Goal: Find specific page/section: Find specific page/section

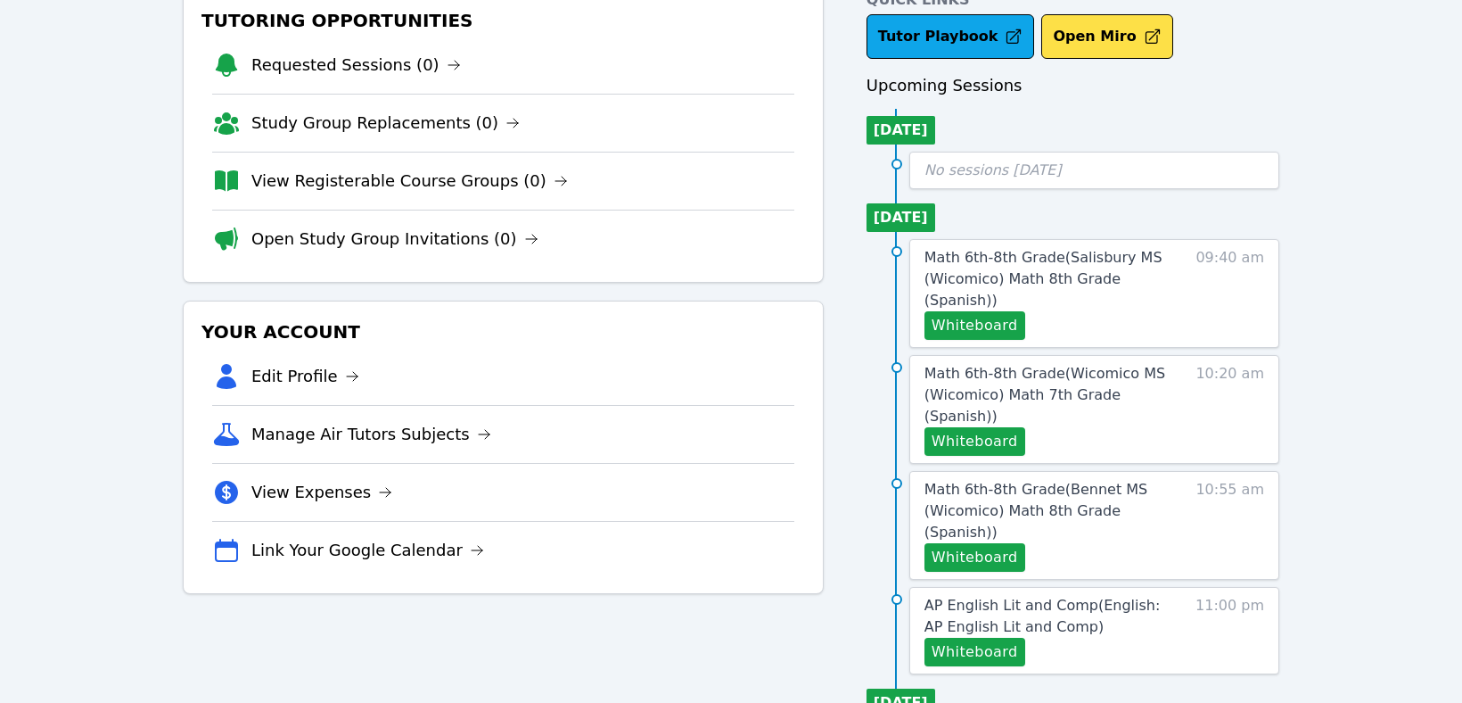
scroll to position [182, 0]
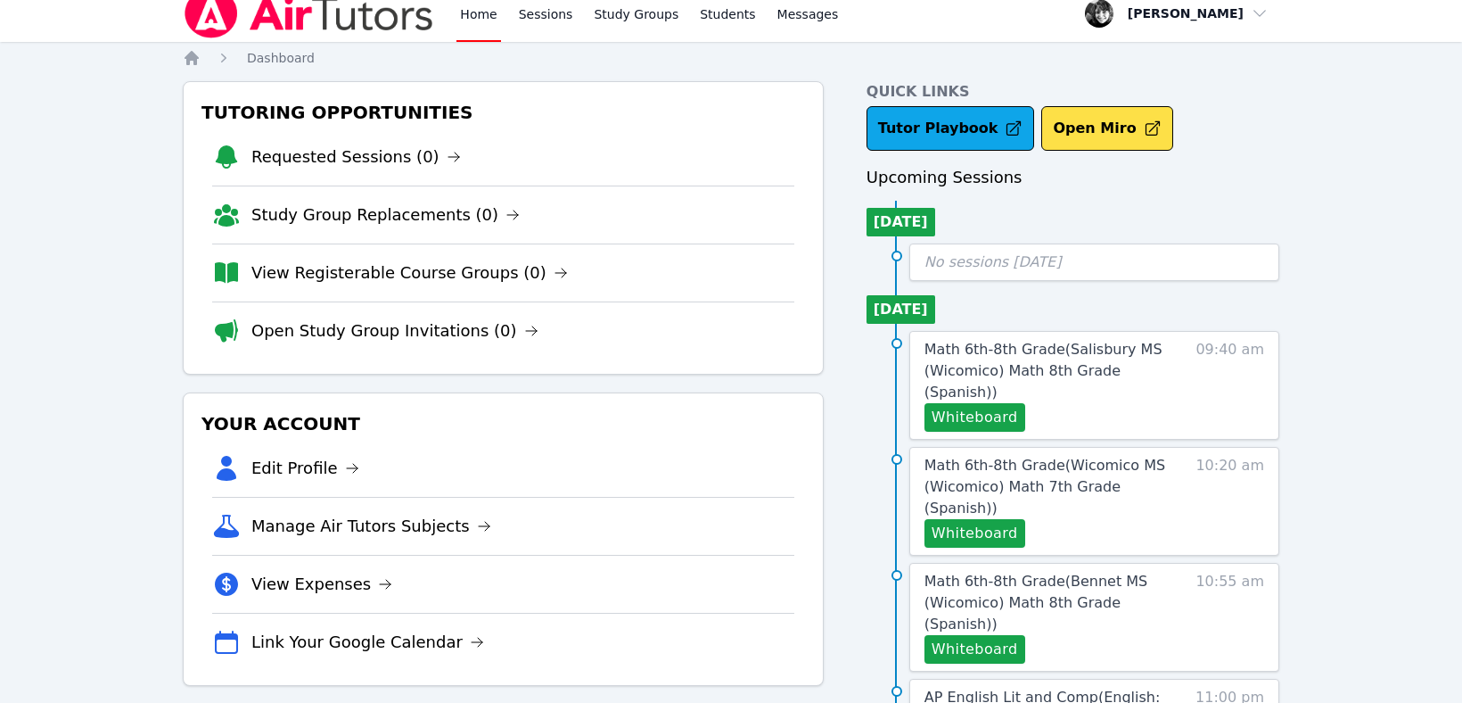
scroll to position [30, 0]
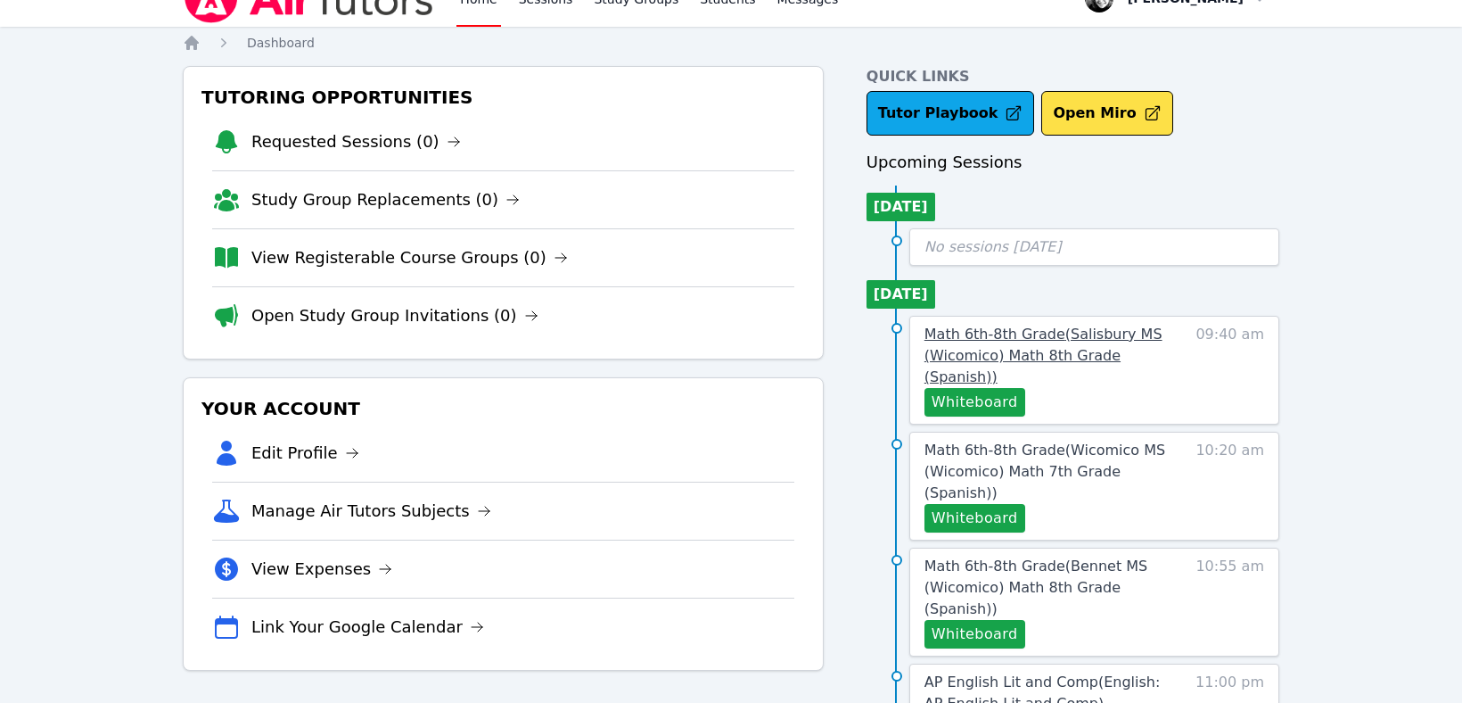
click at [1045, 357] on span "Math 6th-8th Grade ( [GEOGRAPHIC_DATA] (Wicomico) Math 8th Grade (Spanish) )" at bounding box center [1043, 355] width 238 height 60
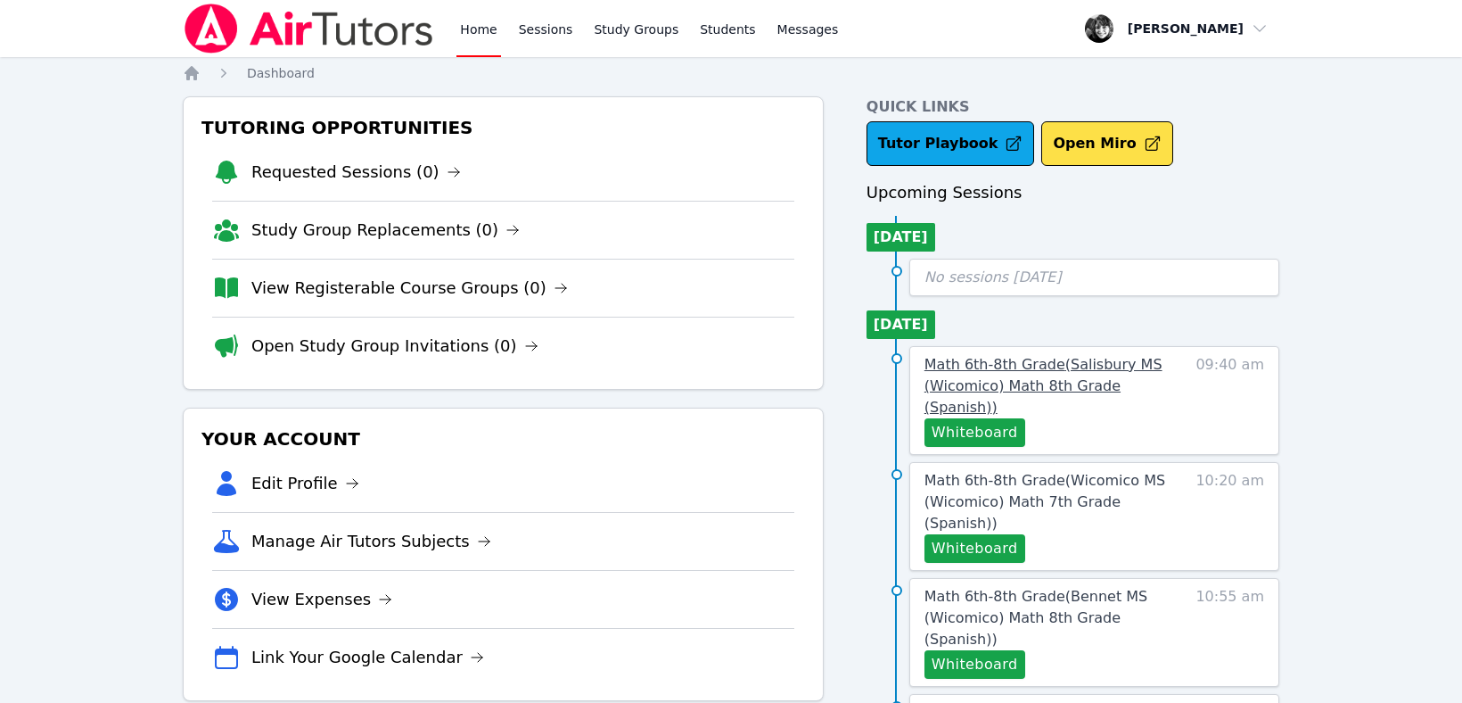
click at [1045, 357] on span "Math 6th-8th Grade ( [GEOGRAPHIC_DATA] (Wicomico) Math 8th Grade (Spanish) )" at bounding box center [1043, 386] width 238 height 60
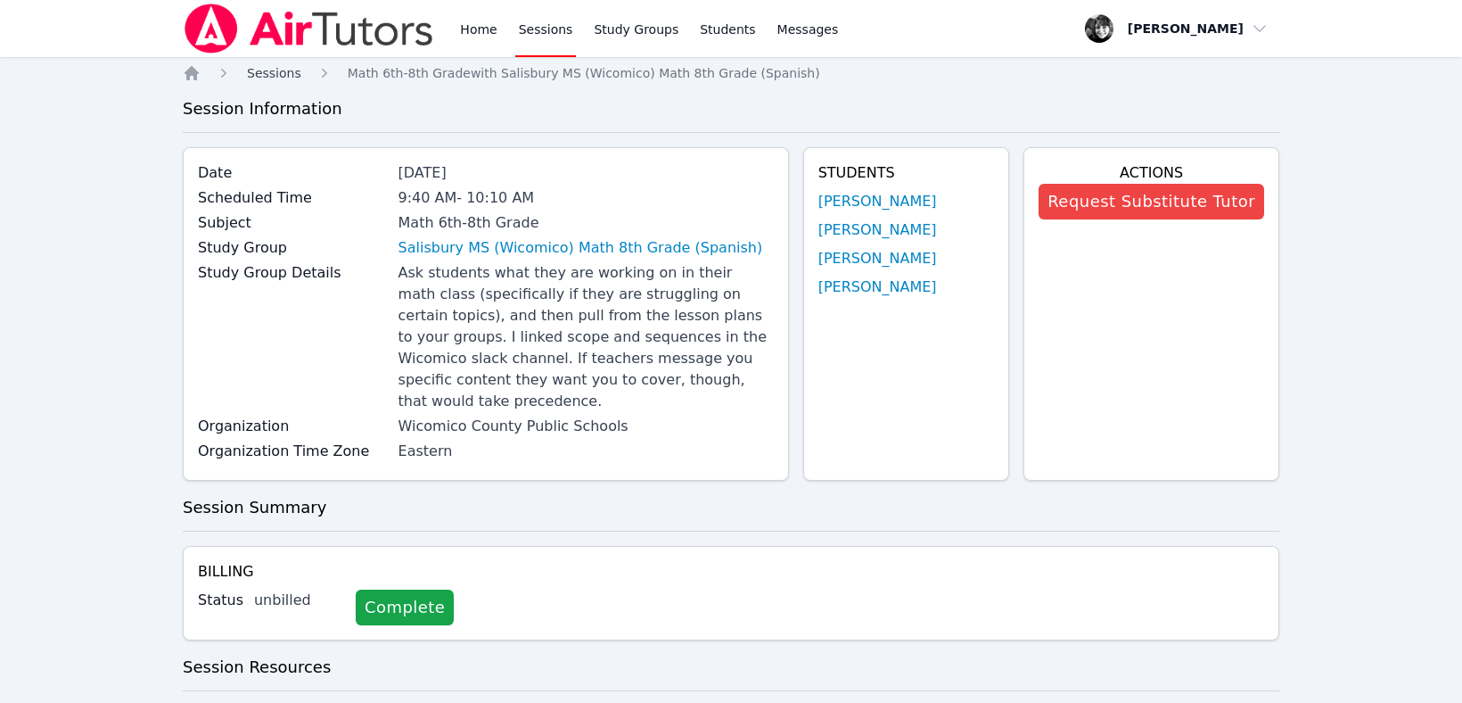
click at [261, 77] on span "Sessions" at bounding box center [274, 73] width 54 height 14
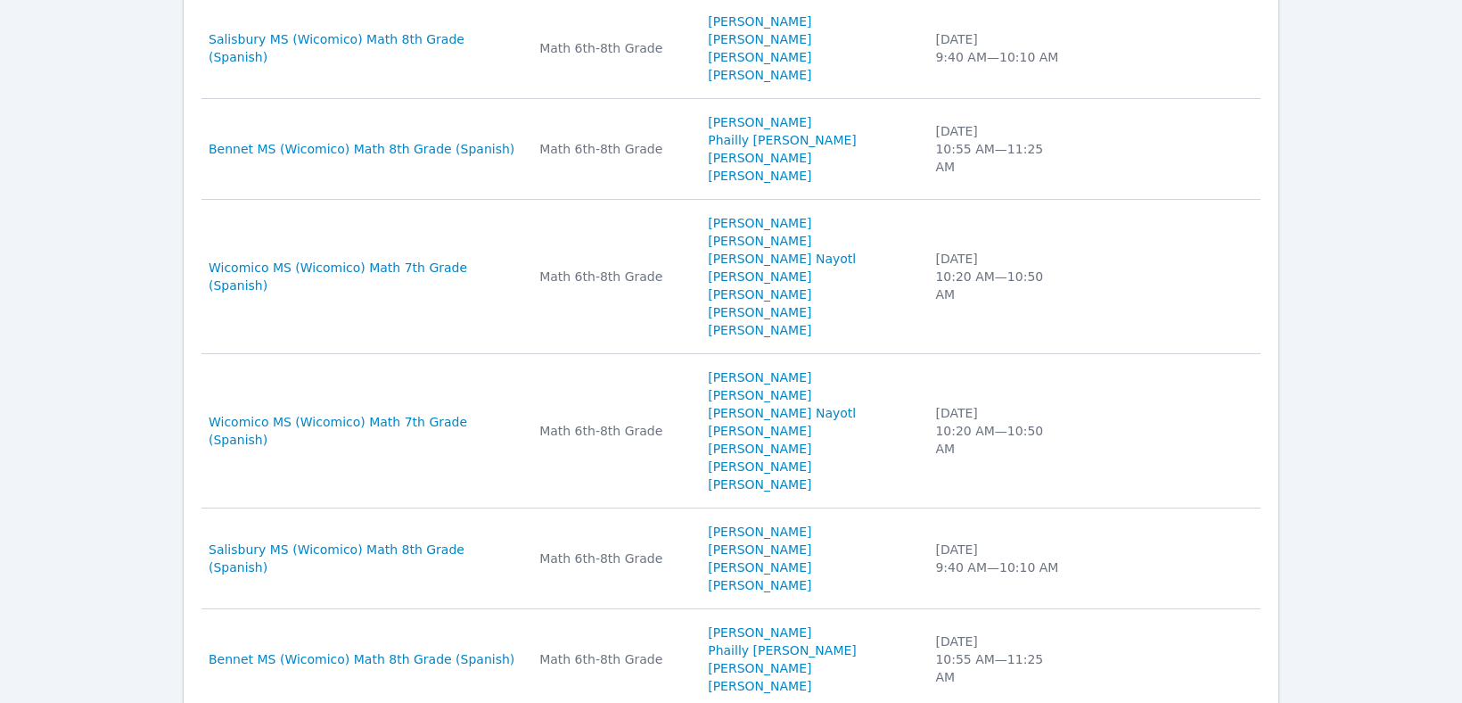
scroll to position [1098, 0]
